Goal: Submit feedback/report problem

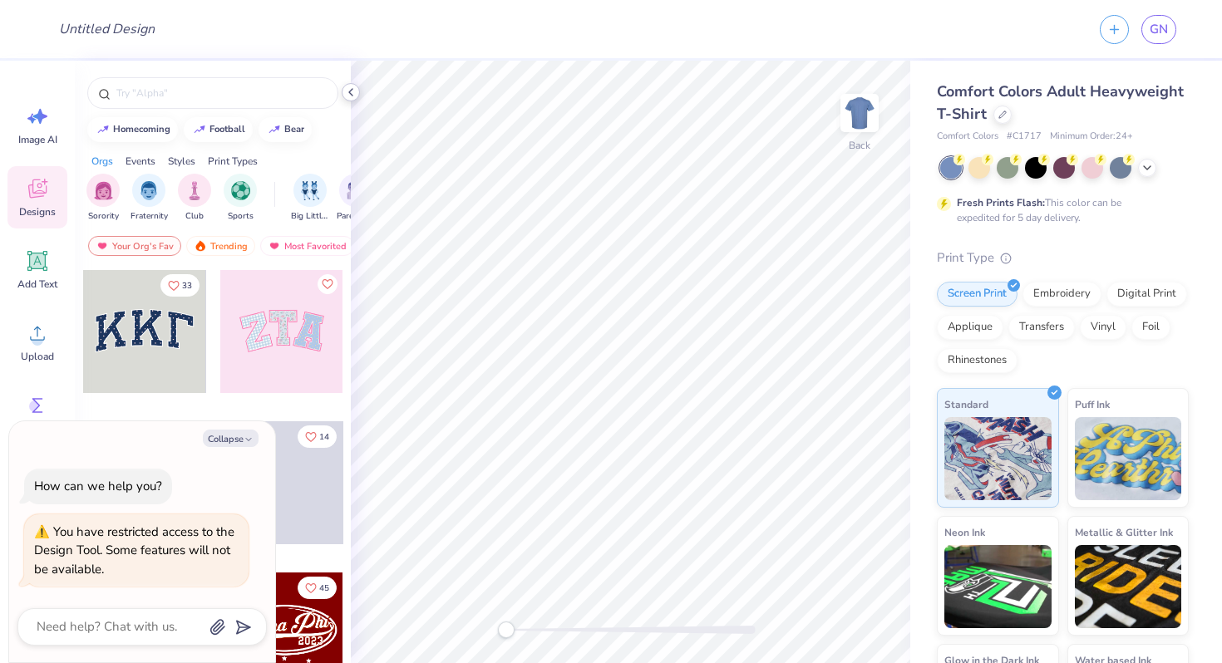
click at [352, 93] on icon at bounding box center [350, 92] width 13 height 13
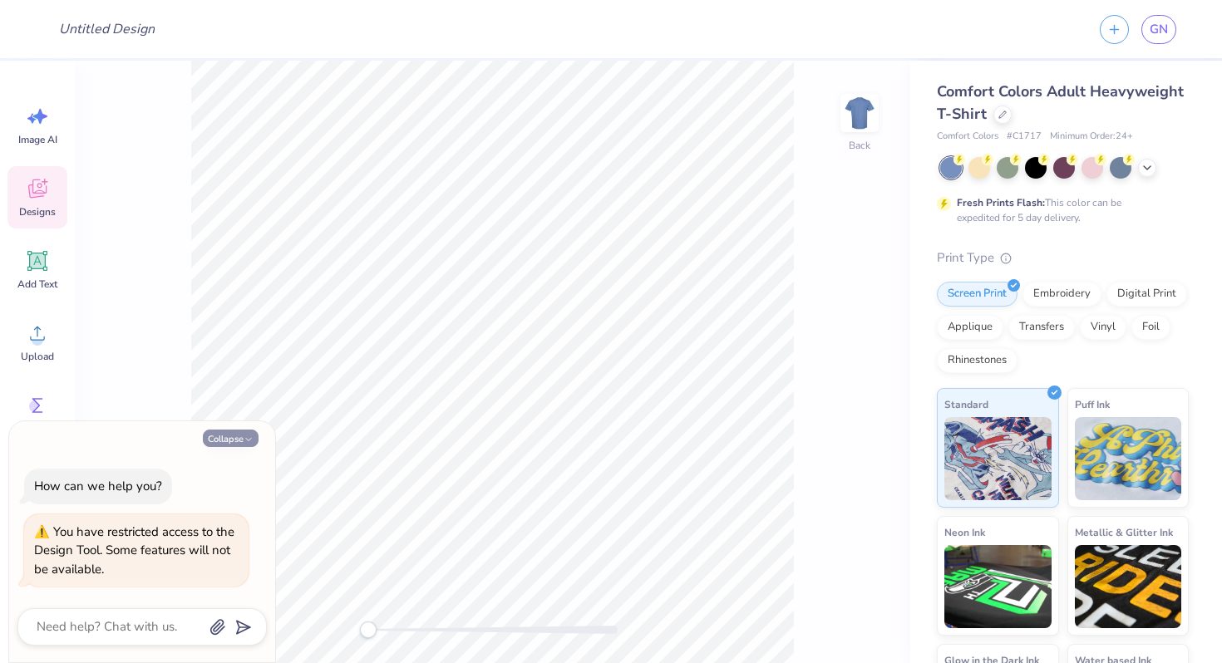
click at [234, 435] on button "Collapse" at bounding box center [231, 438] width 56 height 17
type textarea "x"
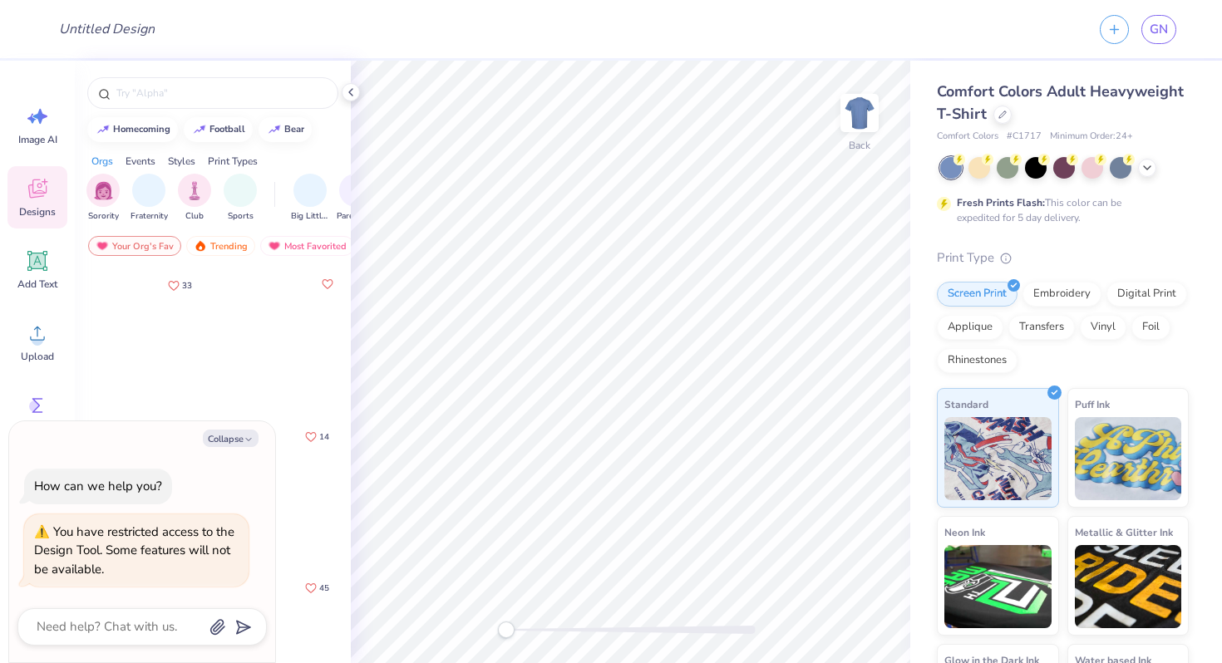
type textarea "x"
